Goal: Task Accomplishment & Management: Complete application form

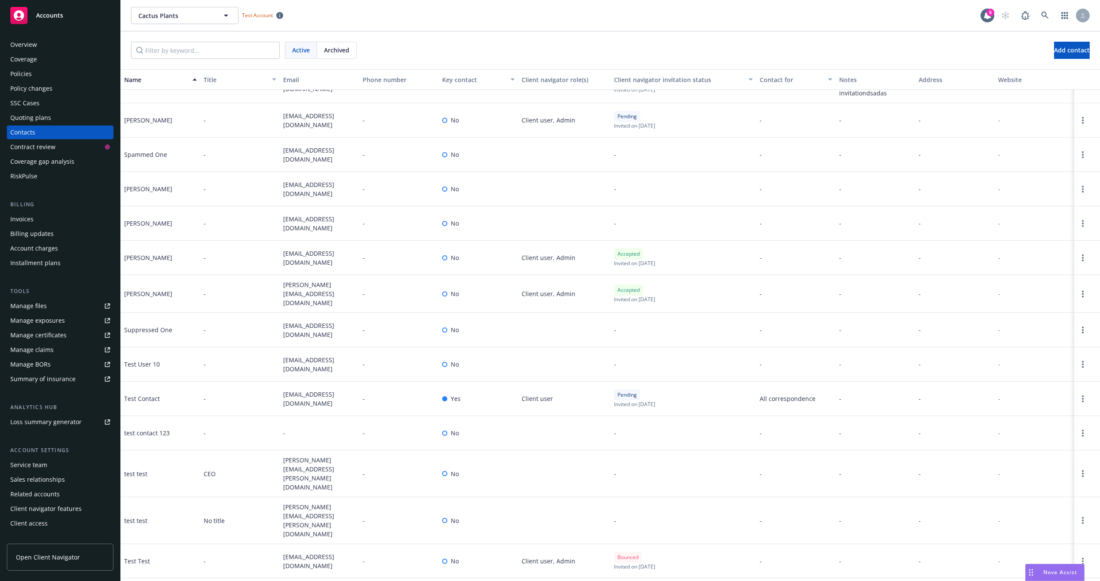
scroll to position [1879, 0]
click at [1082, 296] on icon "Open options" at bounding box center [1083, 295] width 2 height 7
click at [1010, 273] on link "Remove client navigator access" at bounding box center [1010, 273] width 117 height 17
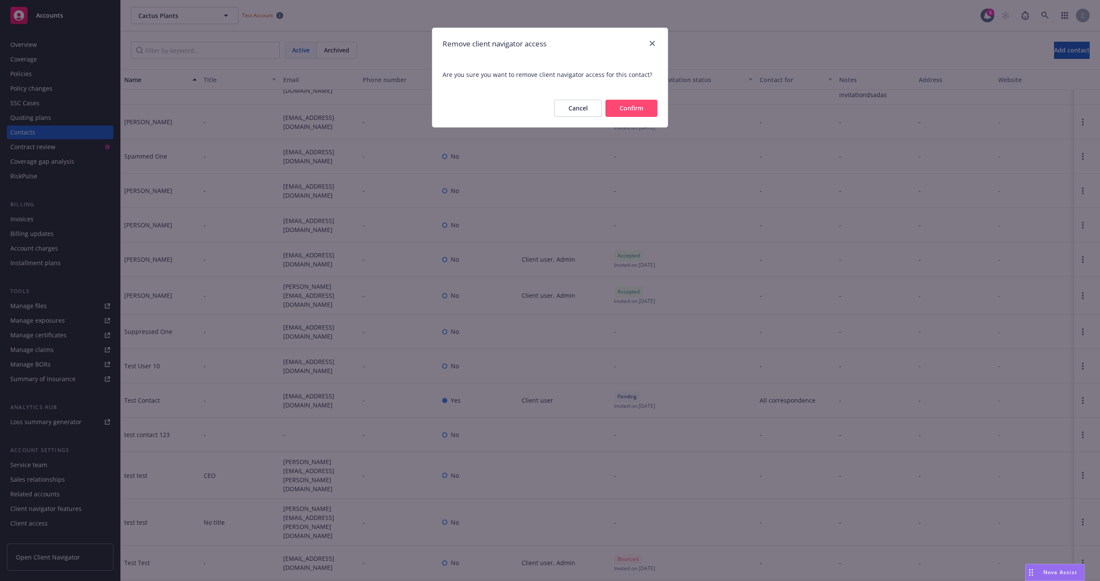
click at [634, 106] on button "Confirm" at bounding box center [631, 108] width 52 height 17
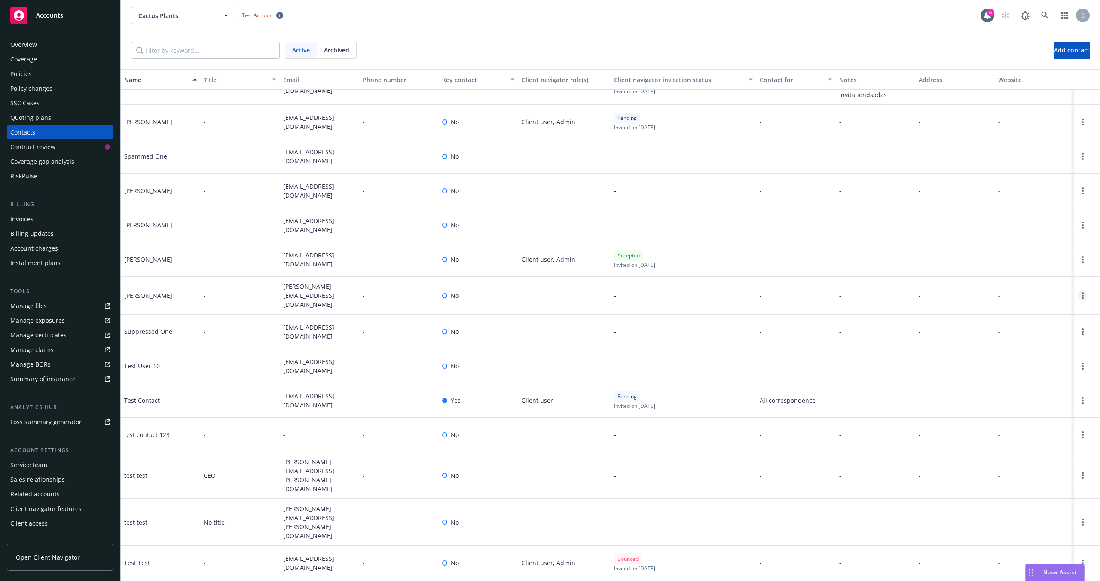
click at [1082, 296] on circle "Open options" at bounding box center [1083, 296] width 2 height 2
click at [992, 292] on link "Archive" at bounding box center [1021, 290] width 97 height 17
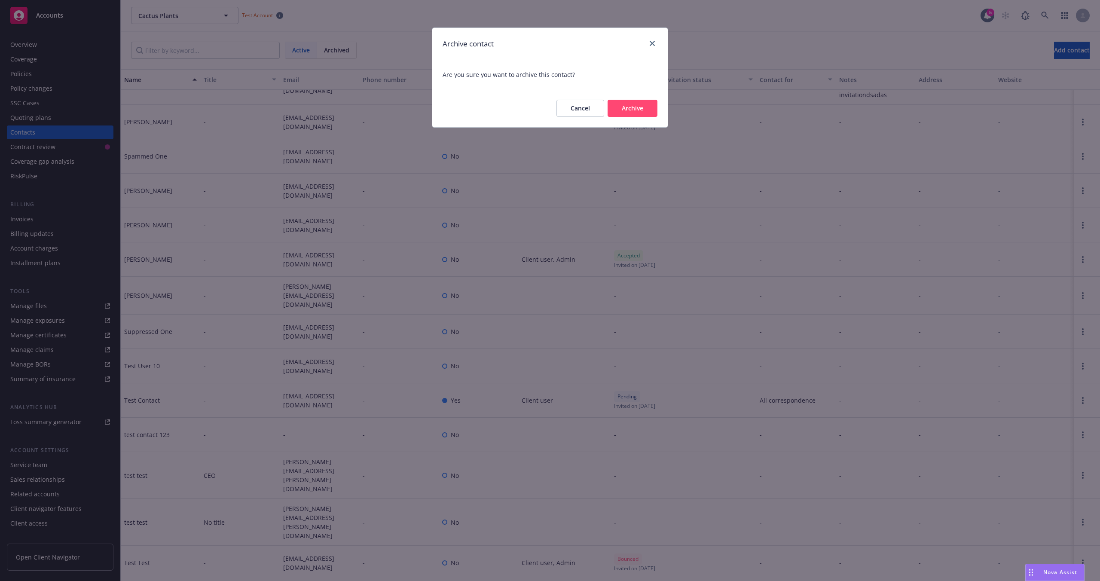
click at [642, 106] on button "Archive" at bounding box center [632, 108] width 50 height 17
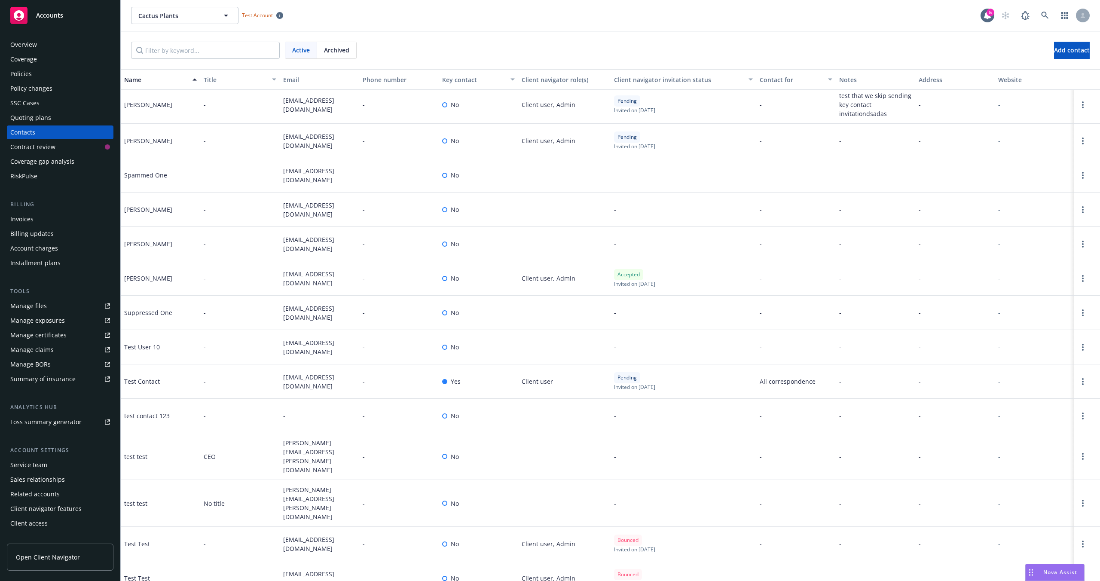
scroll to position [1857, 0]
click at [1077, 286] on link "Open options" at bounding box center [1082, 281] width 10 height 10
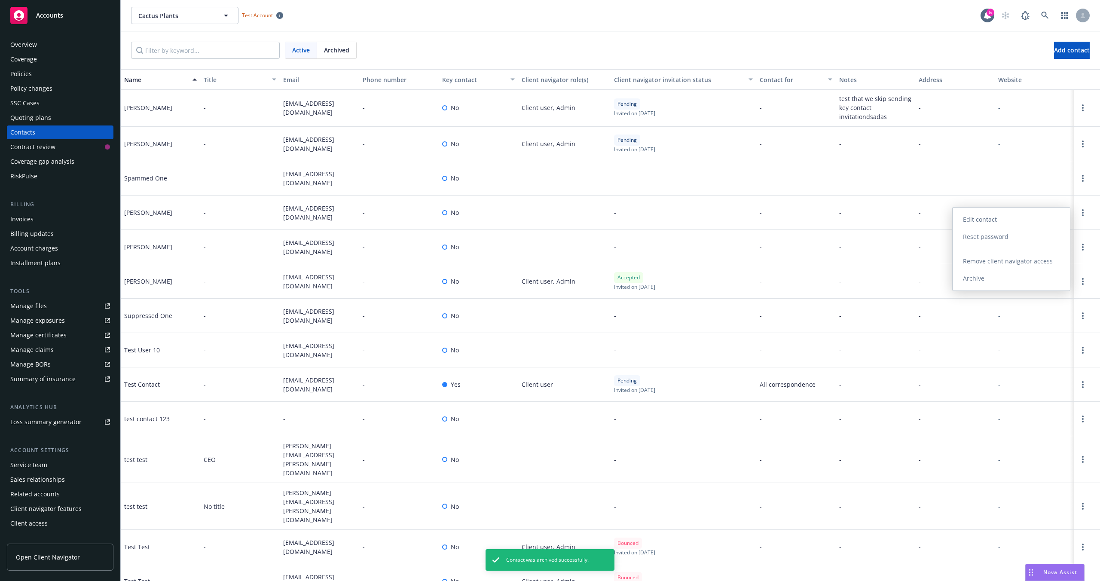
click at [988, 260] on link "Remove client navigator access" at bounding box center [1010, 261] width 117 height 17
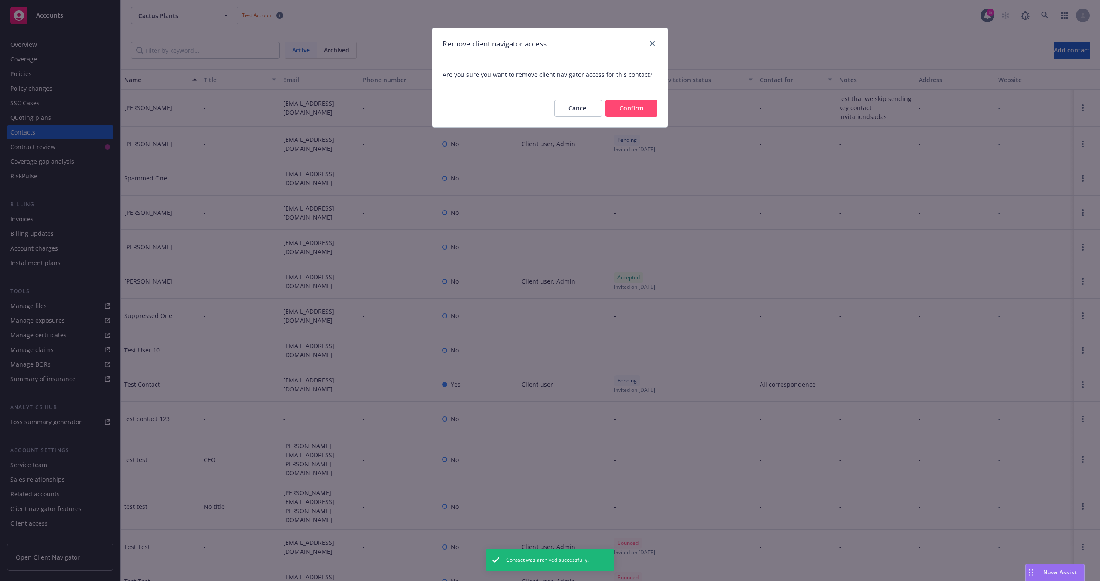
click at [644, 110] on button "Confirm" at bounding box center [631, 108] width 52 height 17
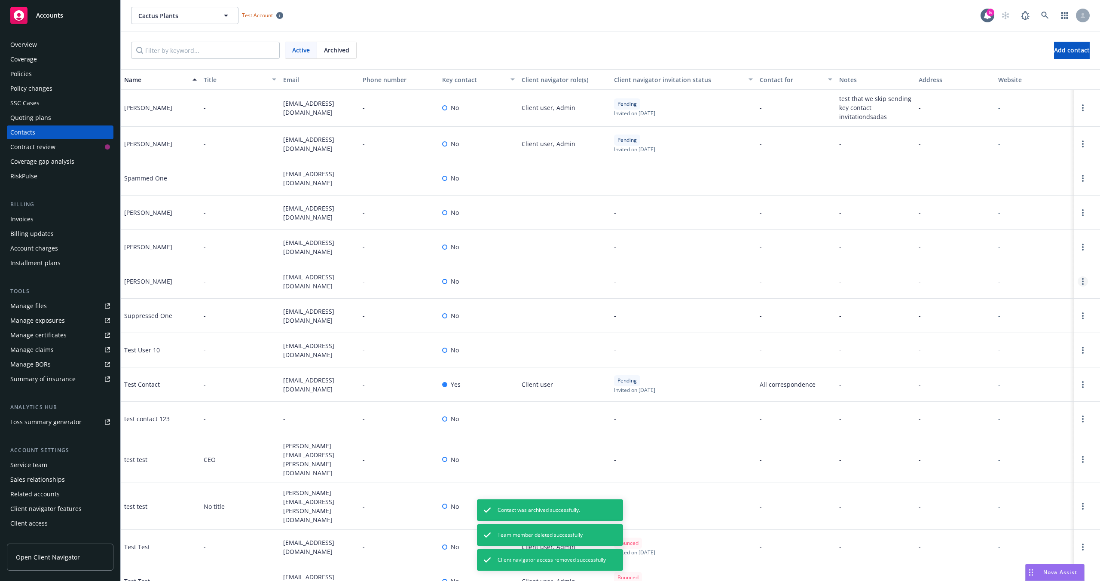
click at [1082, 282] on circle "Open options" at bounding box center [1083, 282] width 2 height 2
click at [1012, 278] on link "Archive" at bounding box center [1021, 278] width 97 height 17
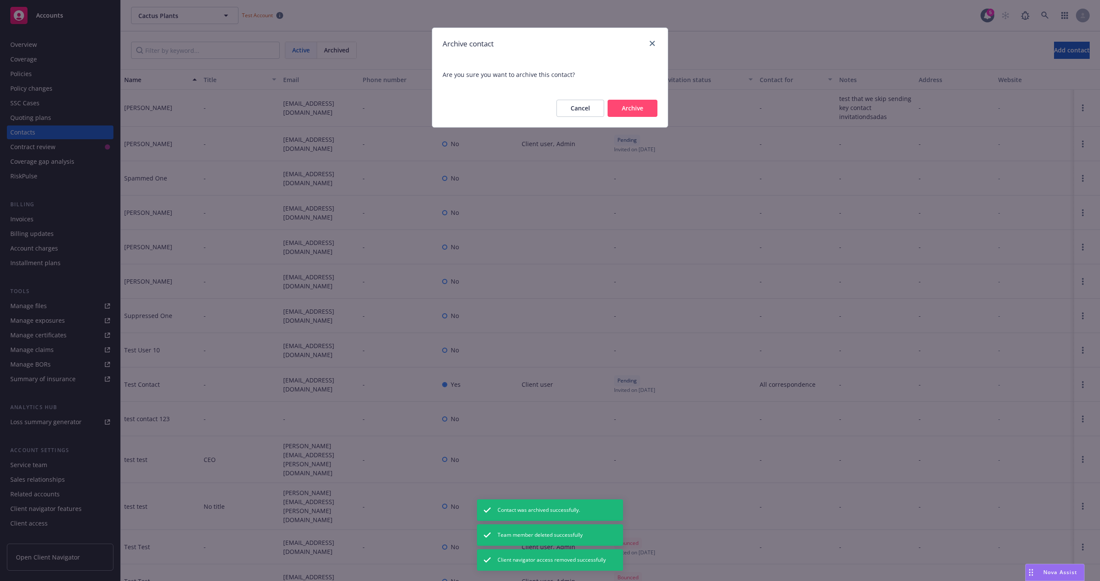
click at [646, 112] on button "Archive" at bounding box center [632, 108] width 50 height 17
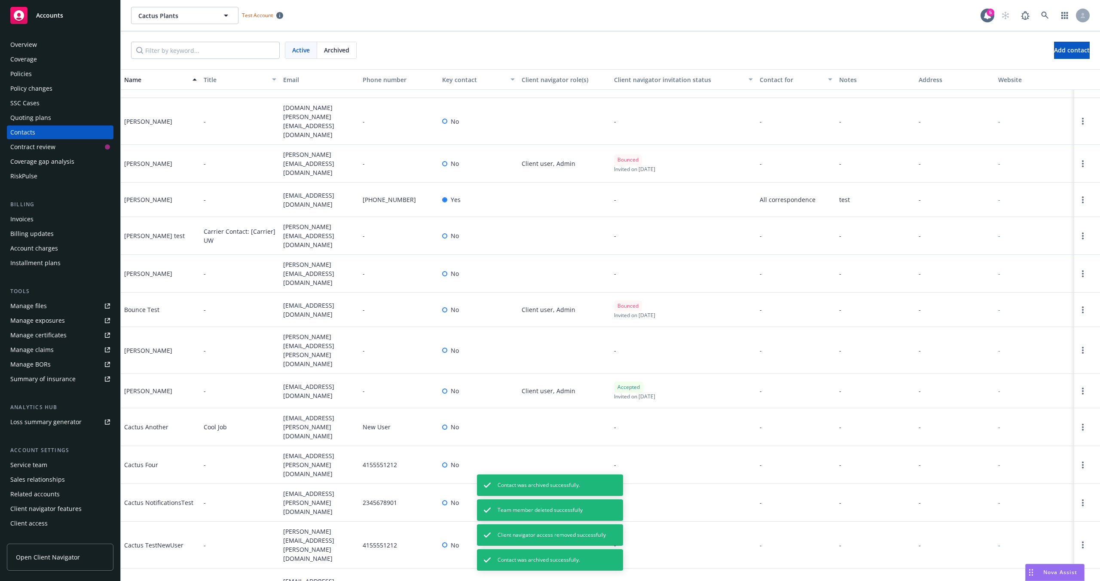
scroll to position [0, 0]
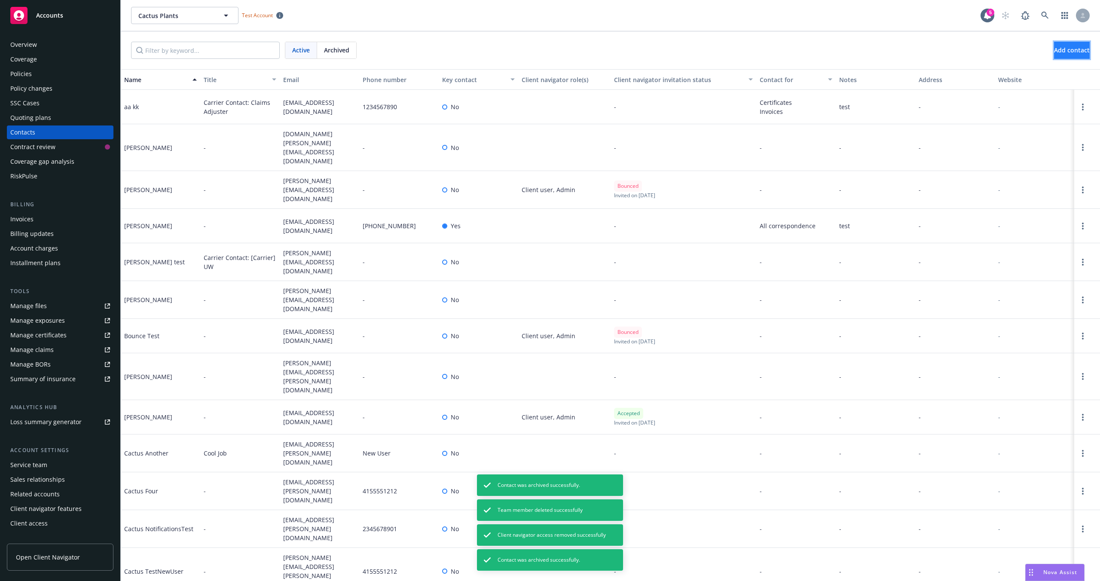
click at [1054, 55] on button "Add contact" at bounding box center [1072, 50] width 36 height 17
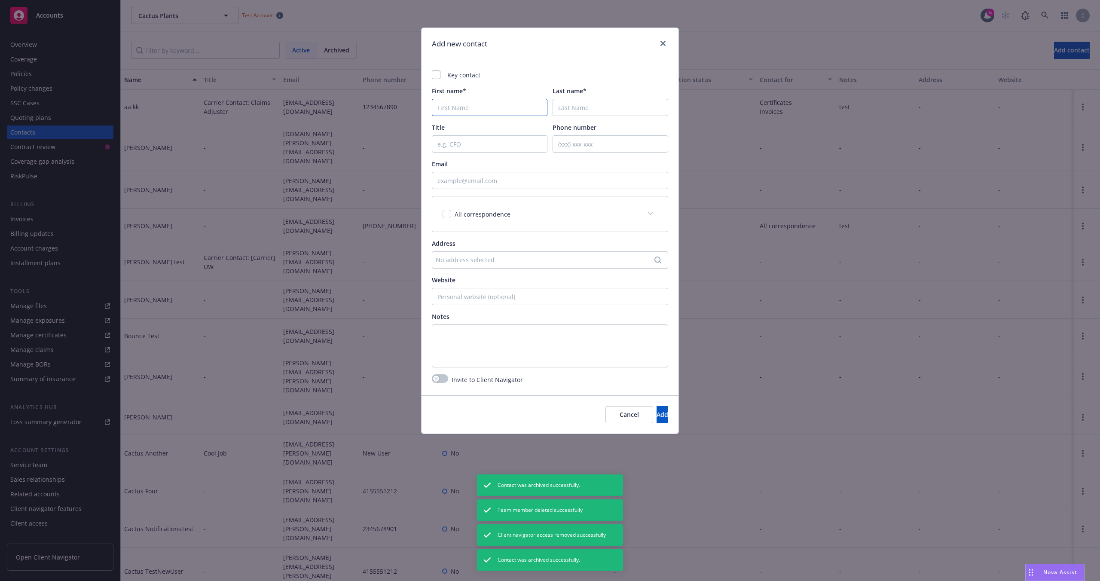
click at [462, 108] on input "First name*" at bounding box center [490, 107] width 116 height 17
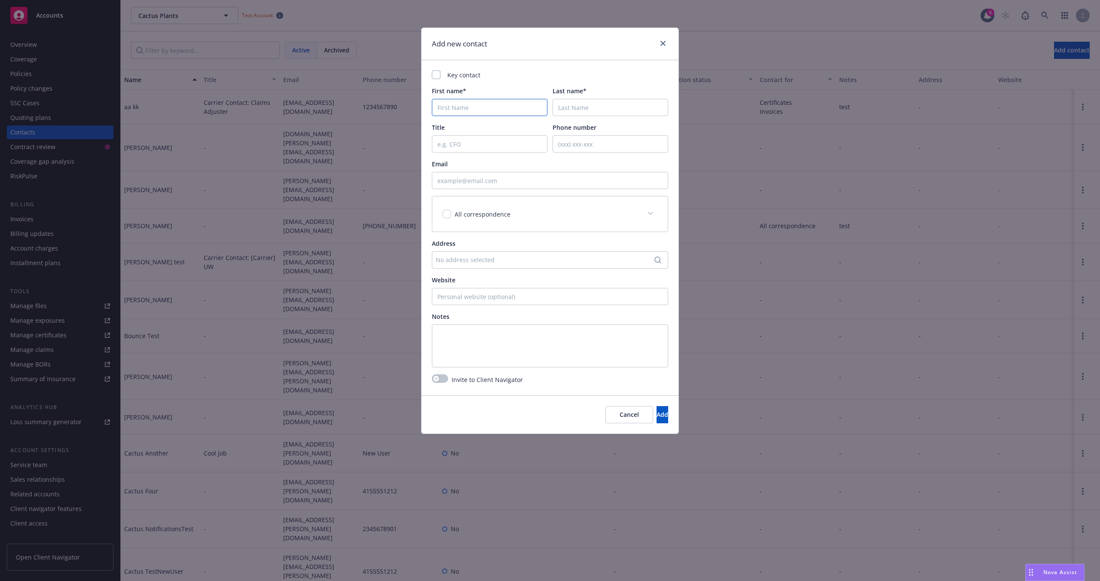
click at [447, 102] on input "First name*" at bounding box center [490, 107] width 116 height 17
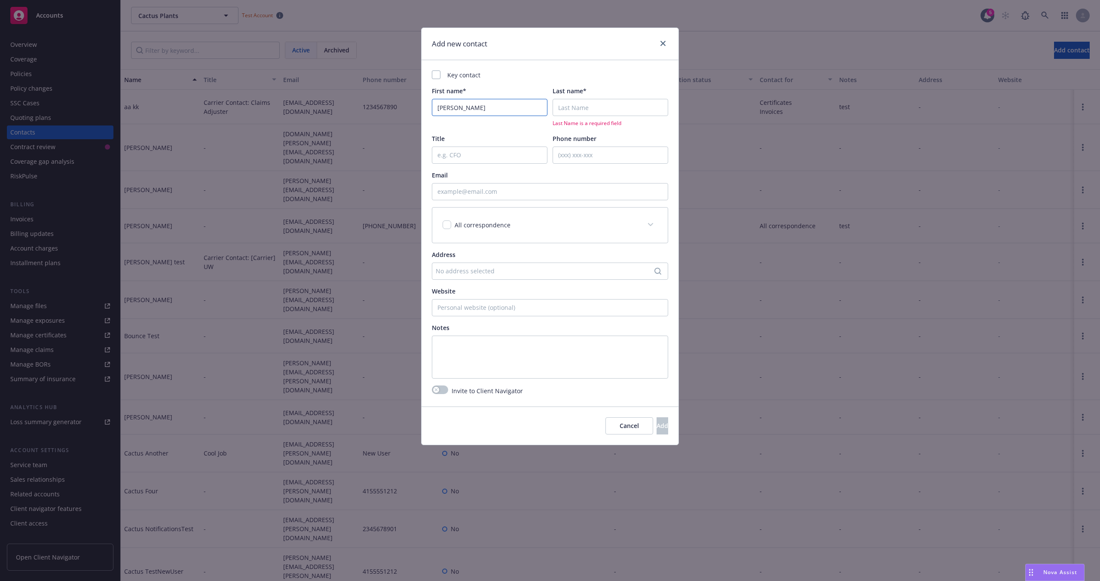
type input "[PERSON_NAME]"
click at [586, 106] on input "Last name*" at bounding box center [610, 107] width 116 height 17
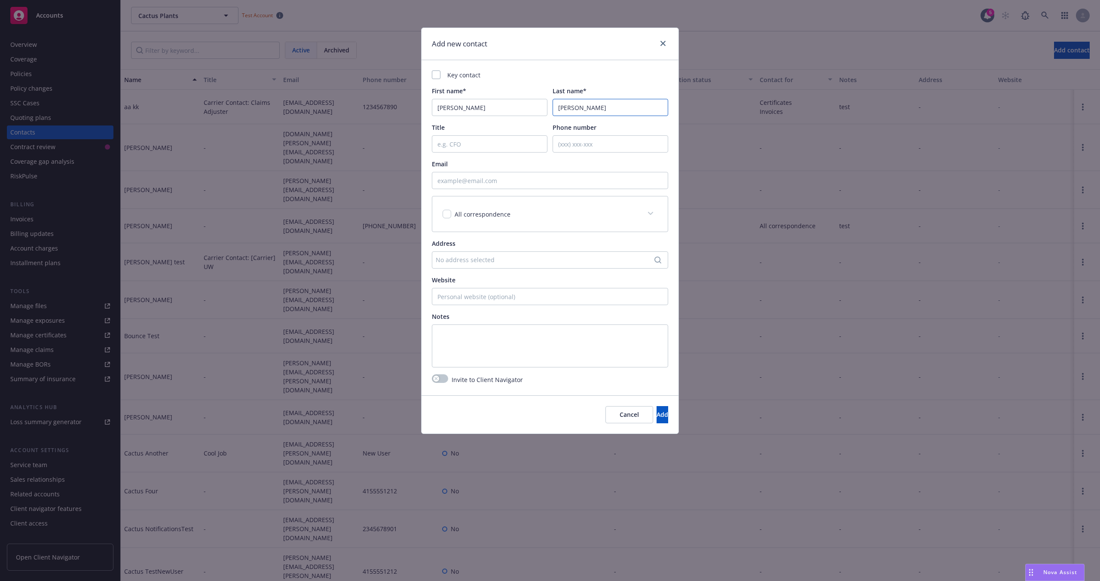
type input "[PERSON_NAME]"
click at [489, 172] on input "Email" at bounding box center [550, 180] width 236 height 17
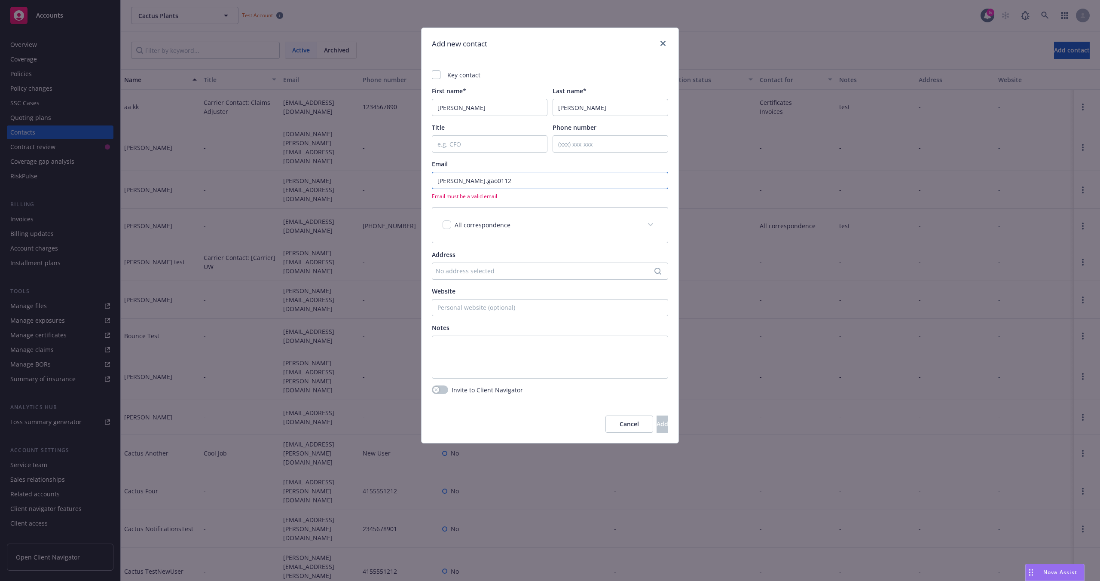
type input "[PERSON_NAME][EMAIL_ADDRESS][DOMAIN_NAME]"
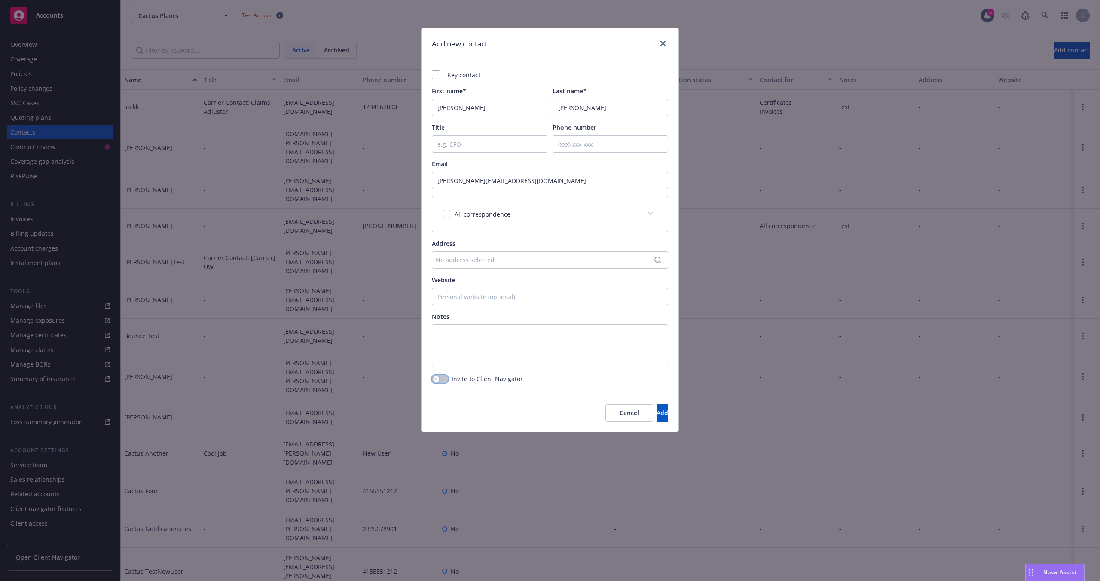
click at [441, 381] on button "button" at bounding box center [440, 379] width 16 height 9
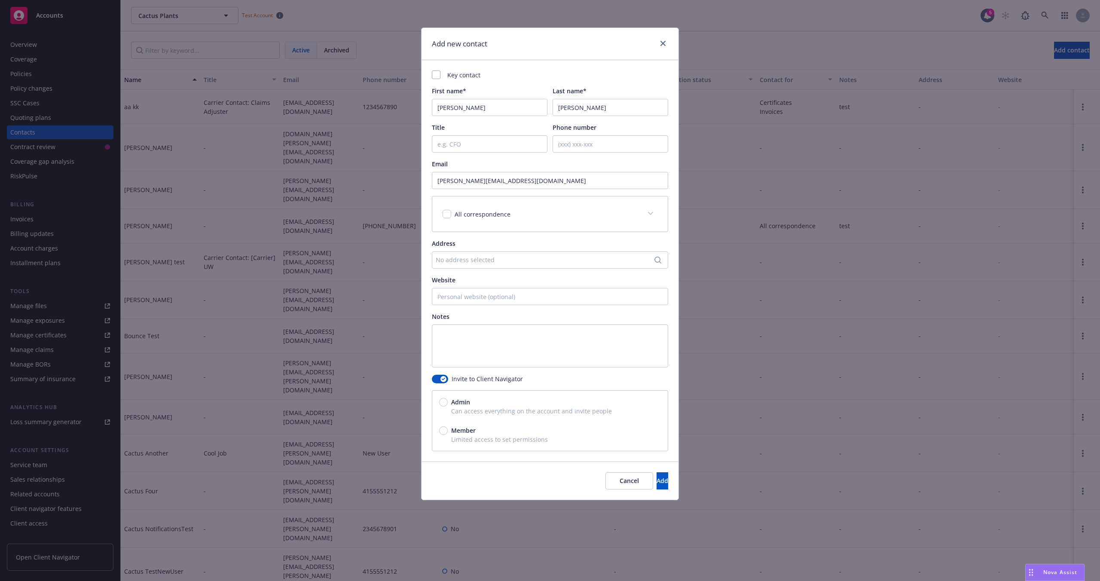
click at [476, 405] on div "Admin" at bounding box center [550, 401] width 222 height 9
click at [448, 405] on input "Admin" at bounding box center [443, 402] width 9 height 9
radio input "true"
click at [657, 484] on button "Add" at bounding box center [662, 480] width 12 height 17
